Goal: Task Accomplishment & Management: Use online tool/utility

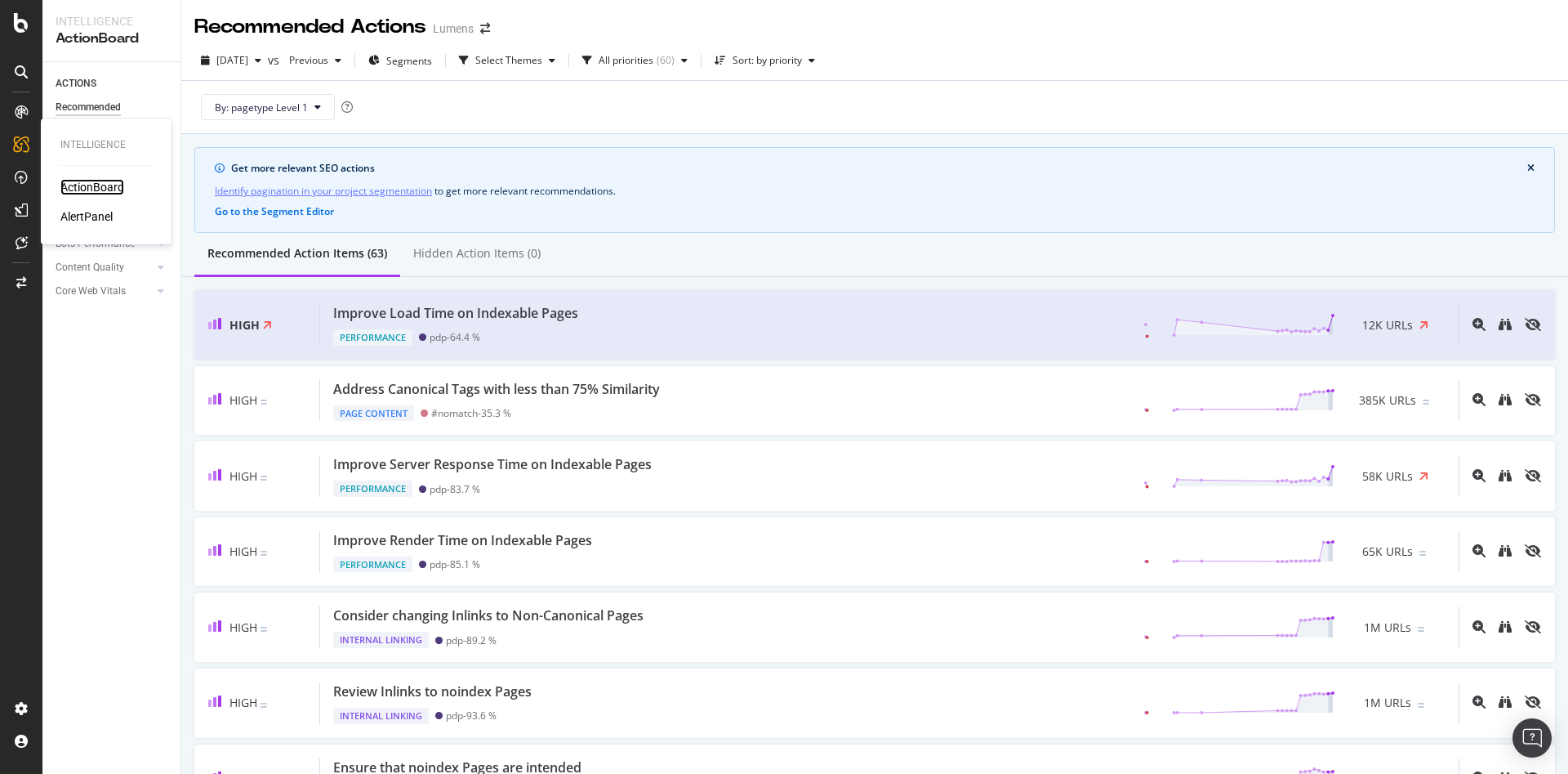
click at [93, 180] on div "ActionBoard" at bounding box center [92, 186] width 63 height 16
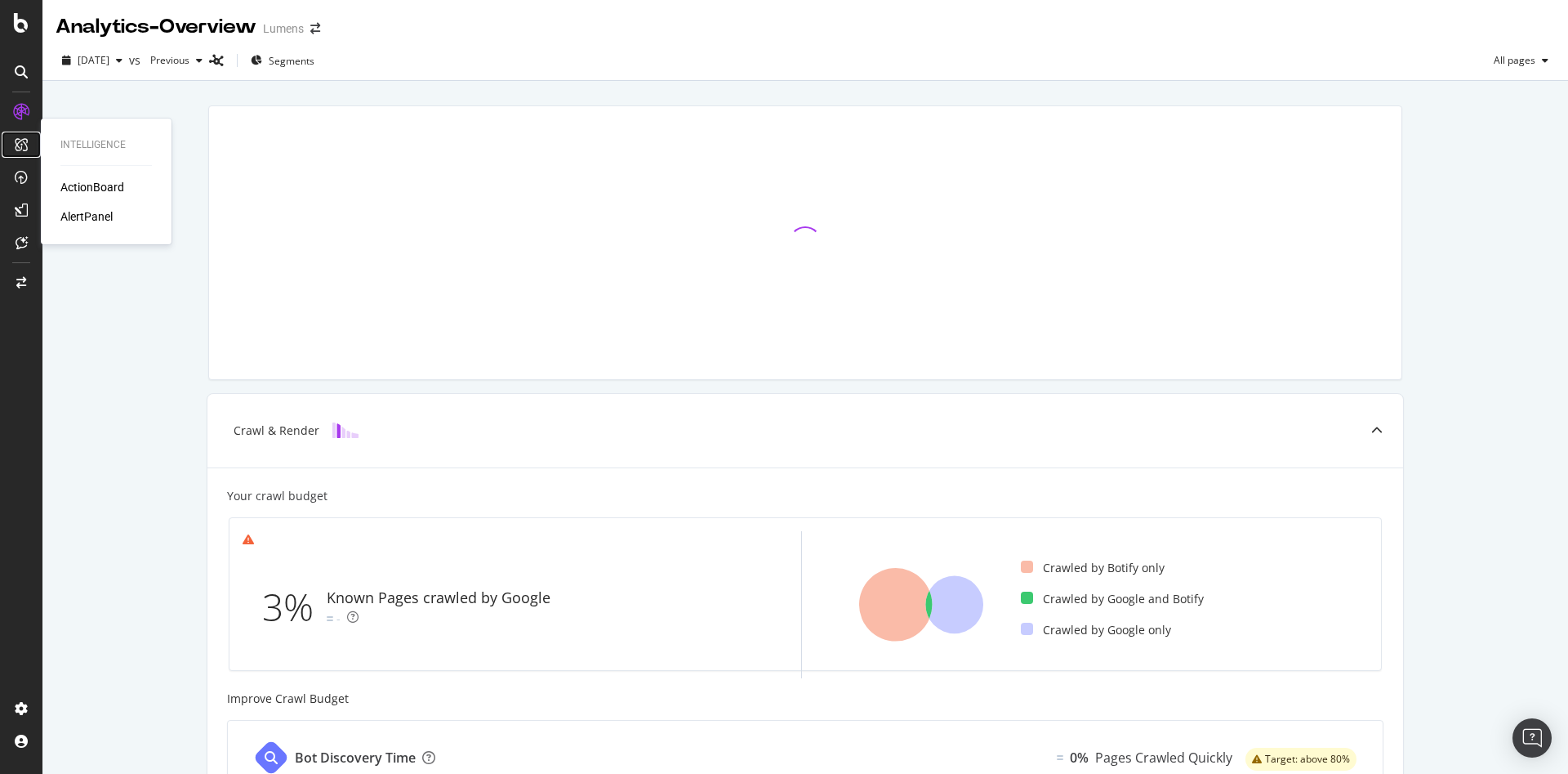
click at [18, 155] on div at bounding box center [22, 145] width 26 height 26
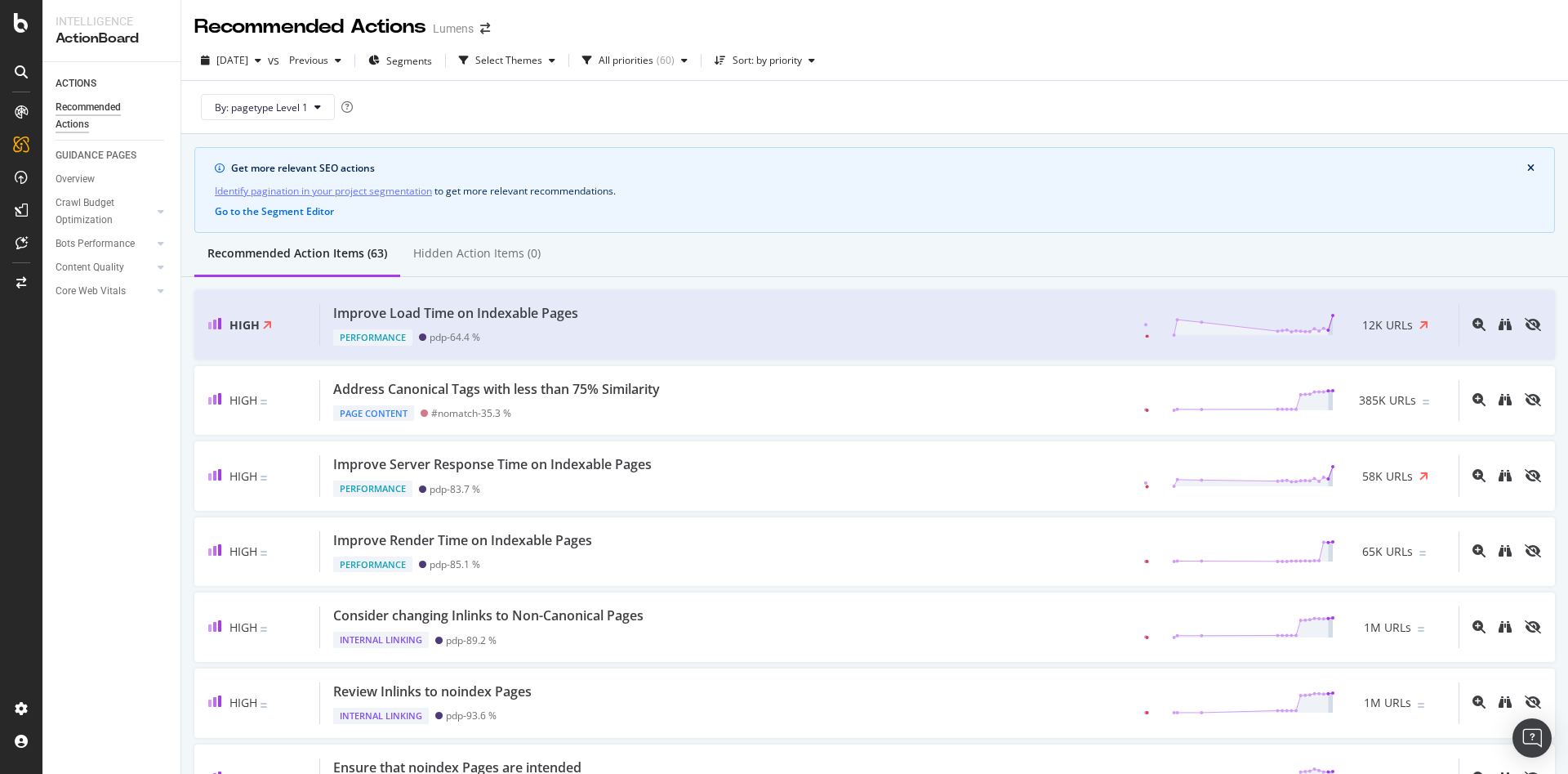
click at [1464, 103] on div "By: pagetype Level 1" at bounding box center [874, 106] width 1360 height 52
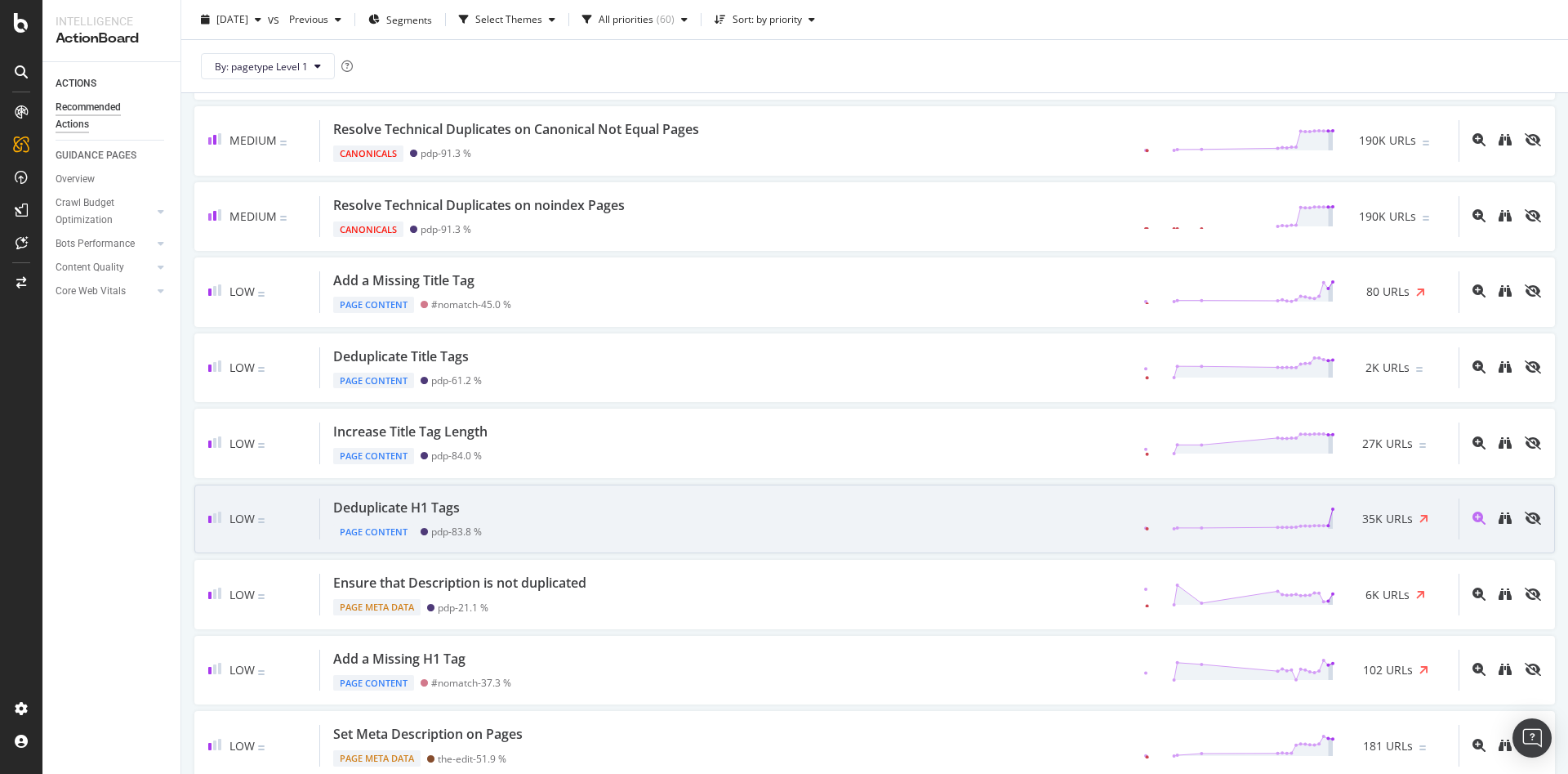
scroll to position [718, 0]
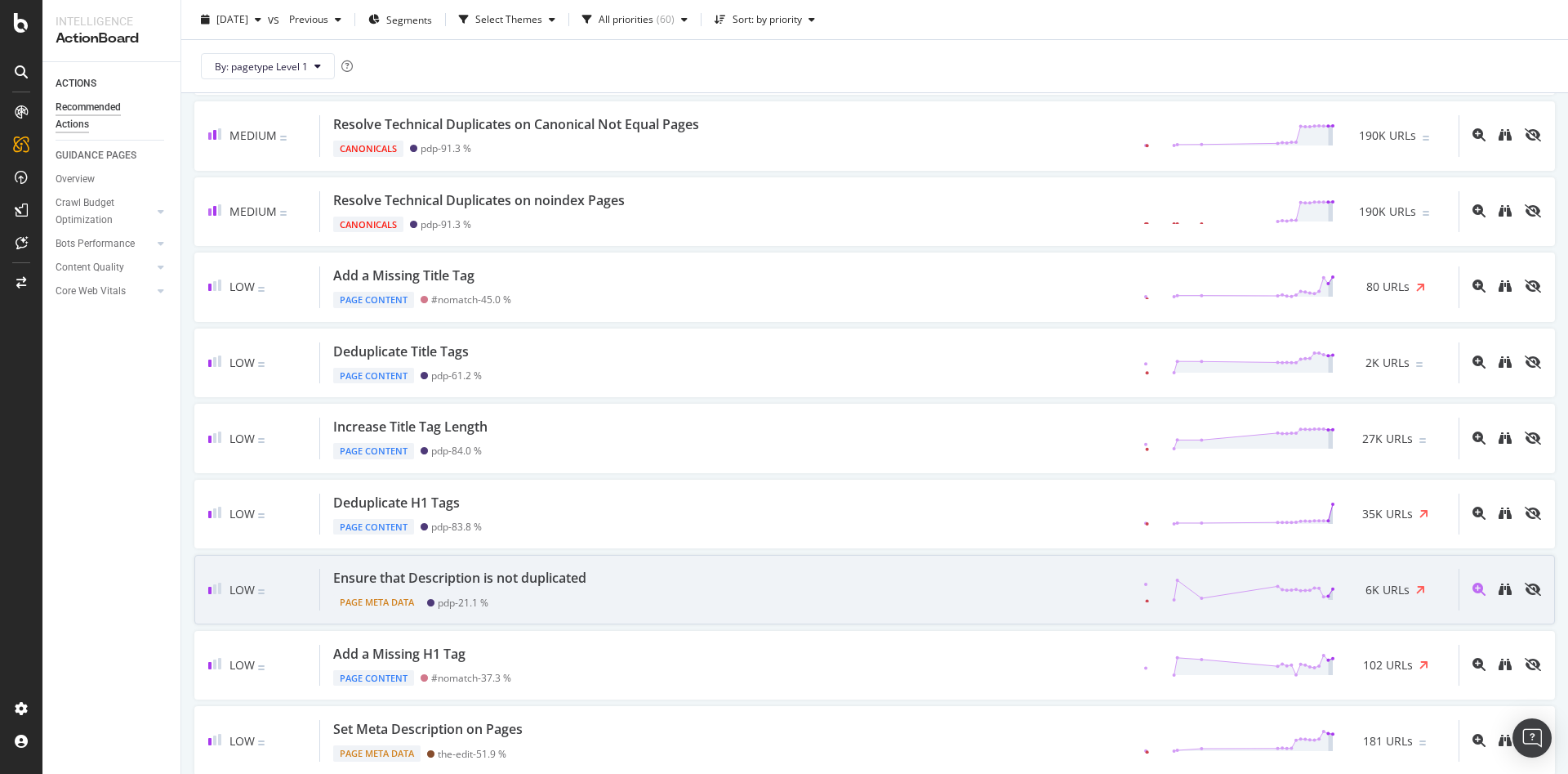
click at [1001, 624] on div "Low Ensure that Description is not duplicated Page Meta Data pdp - 21.1 % 6K UR…" at bounding box center [874, 589] width 1360 height 69
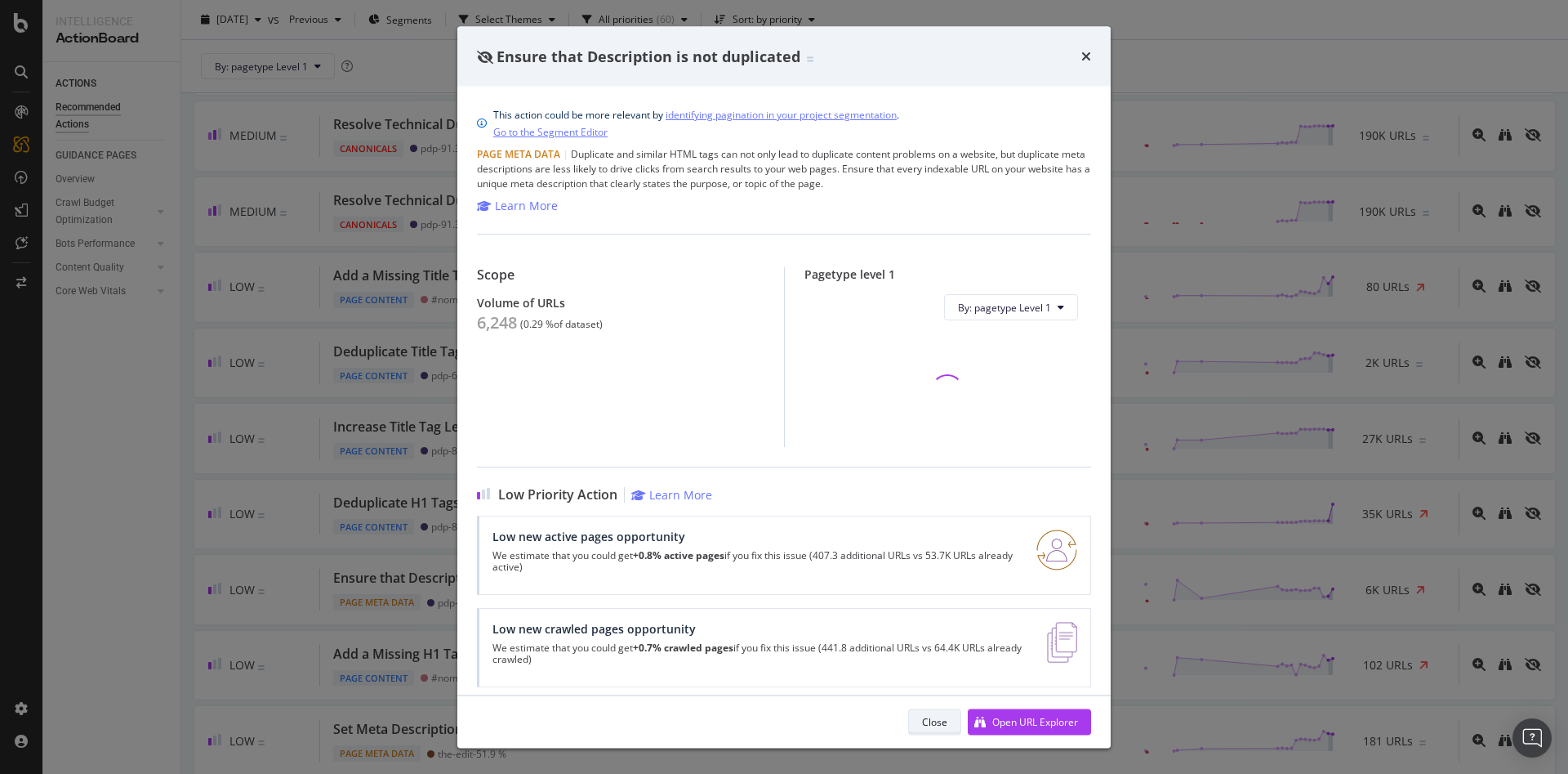
click at [930, 714] on div "Close" at bounding box center [934, 721] width 26 height 14
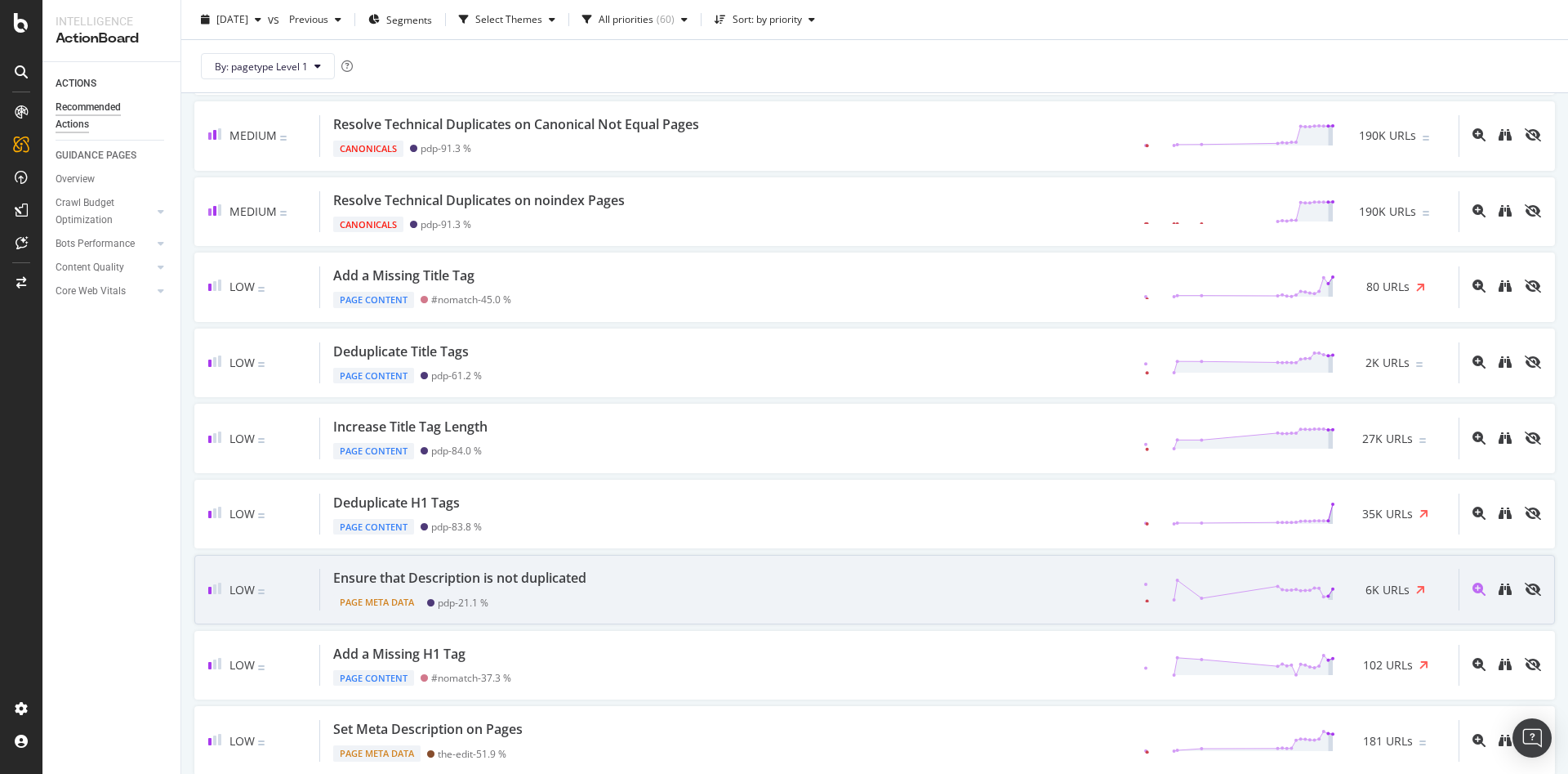
scroll to position [784, 0]
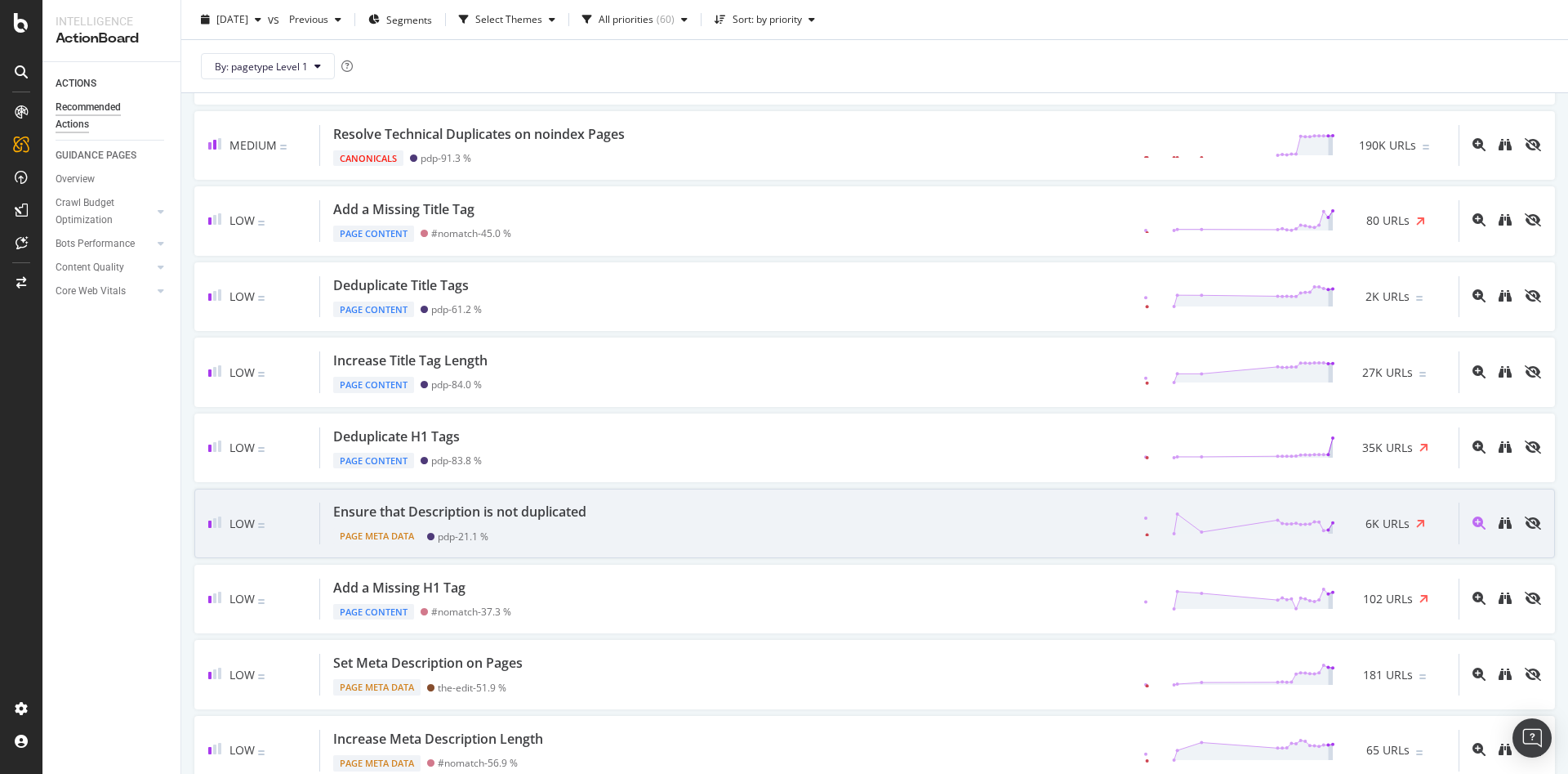
click at [559, 547] on div "Low Ensure that Description is not duplicated Page Meta Data pdp - 21.1 % 6K UR…" at bounding box center [874, 522] width 1360 height 69
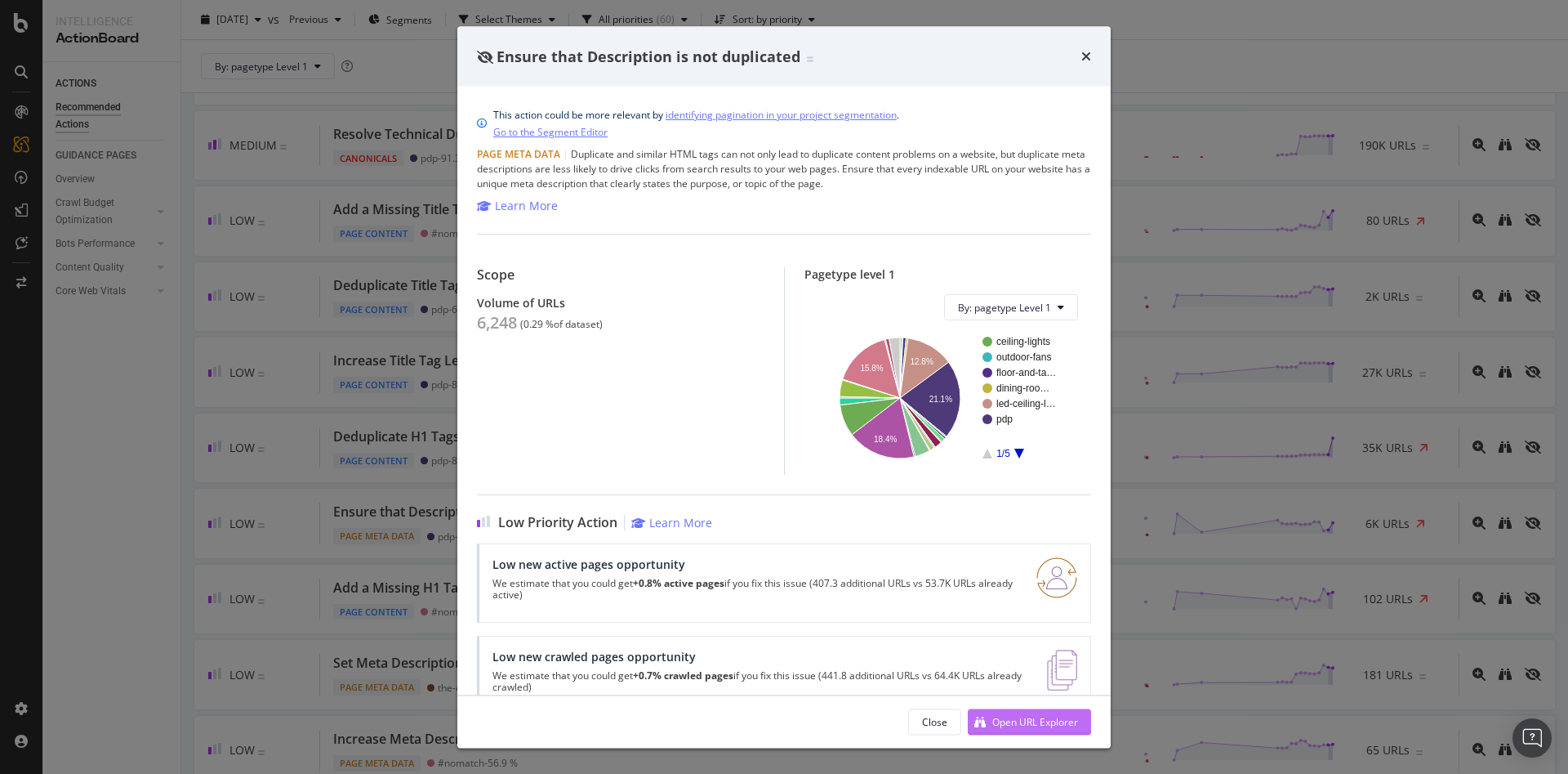
click at [1006, 712] on div "Open URL Explorer" at bounding box center [1022, 721] width 111 height 25
